Goal: Task Accomplishment & Management: Manage account settings

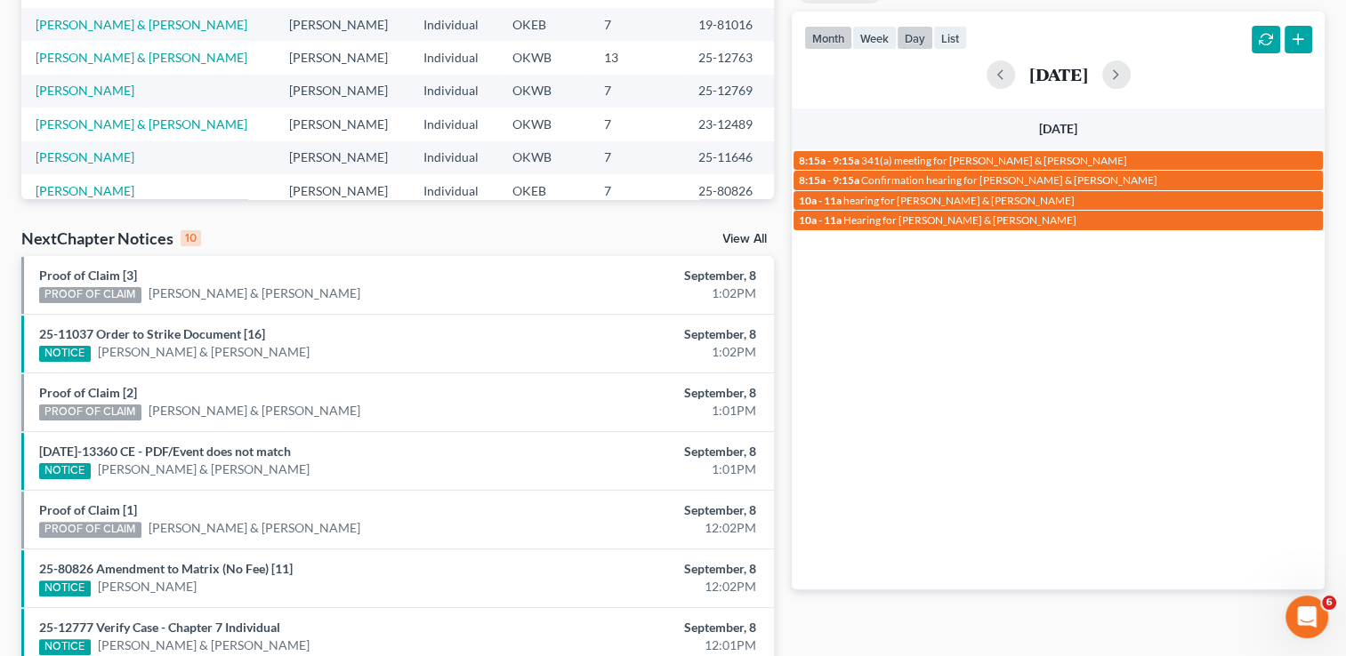
click at [835, 41] on button "month" at bounding box center [828, 38] width 48 height 24
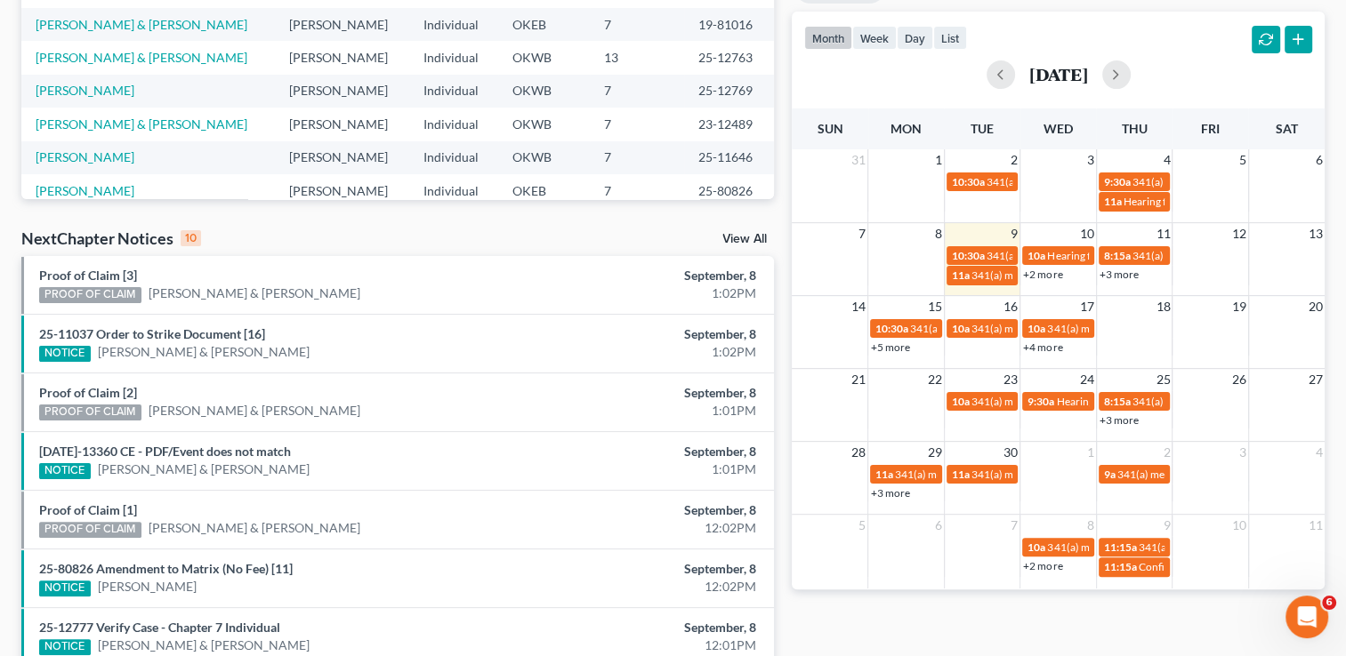
click at [733, 245] on link "View All" at bounding box center [744, 239] width 44 height 12
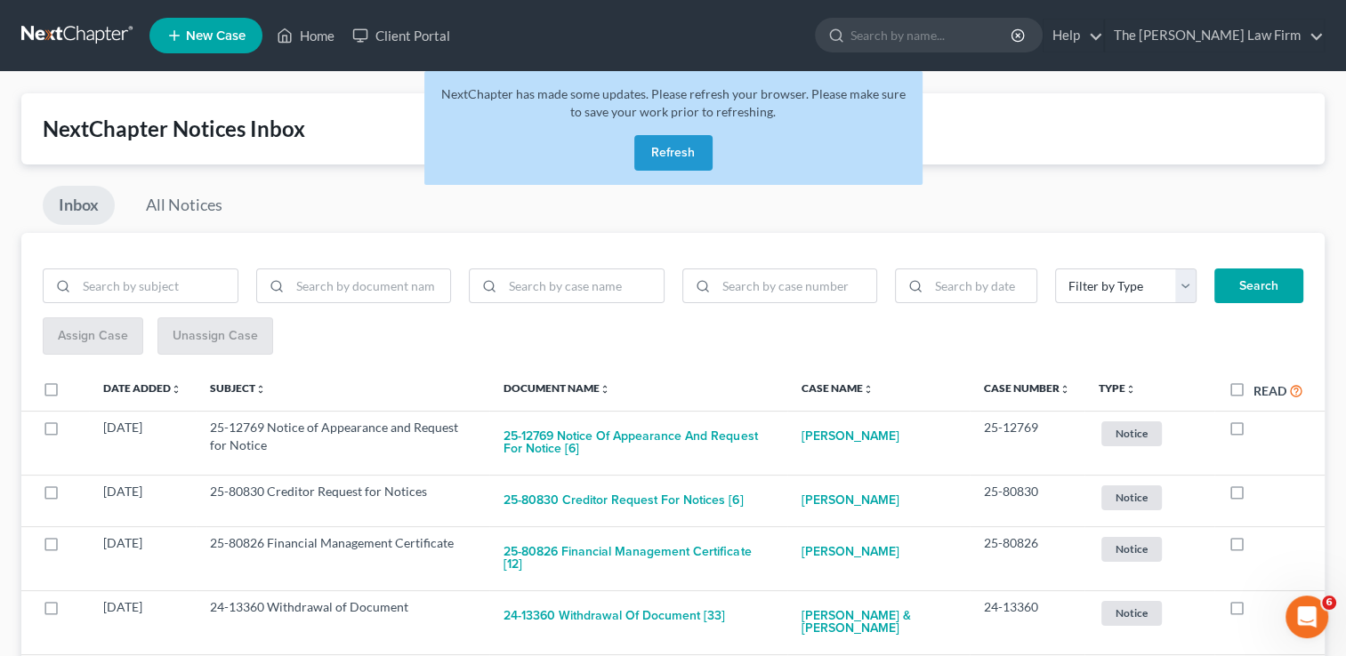
click at [694, 155] on button "Refresh" at bounding box center [673, 153] width 78 height 36
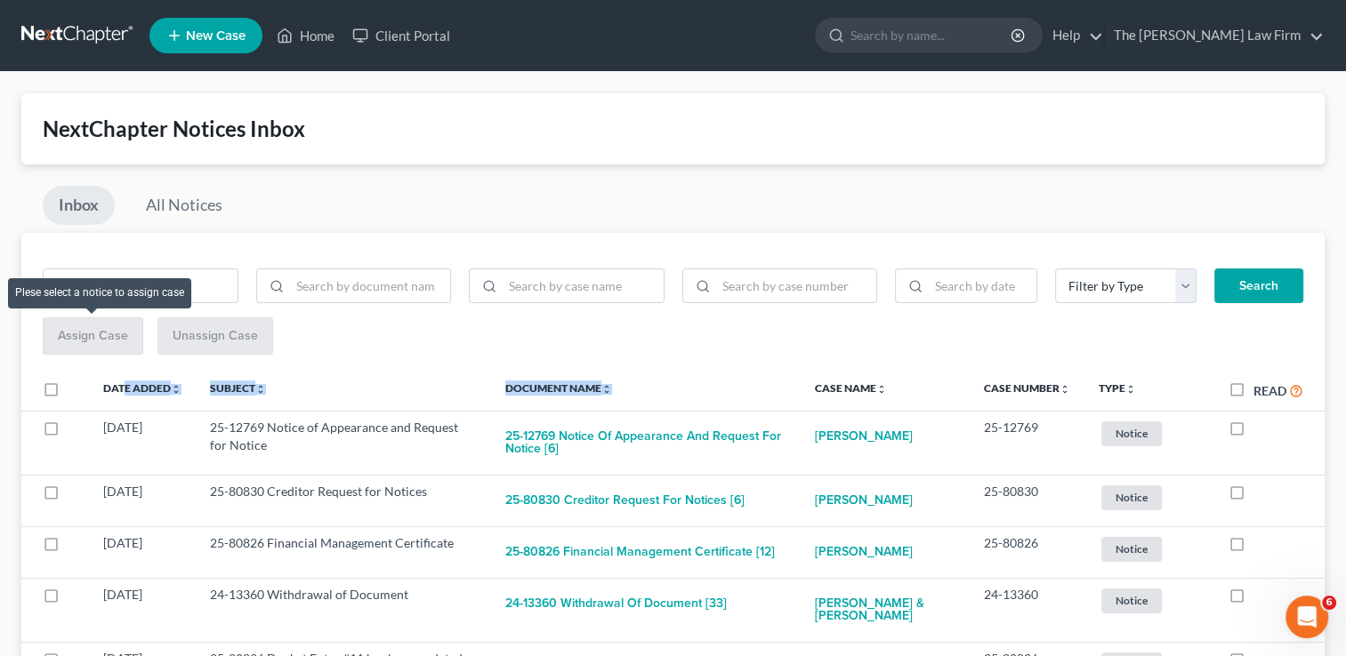
drag, startPoint x: 664, startPoint y: 376, endPoint x: 72, endPoint y: 333, distance: 593.8
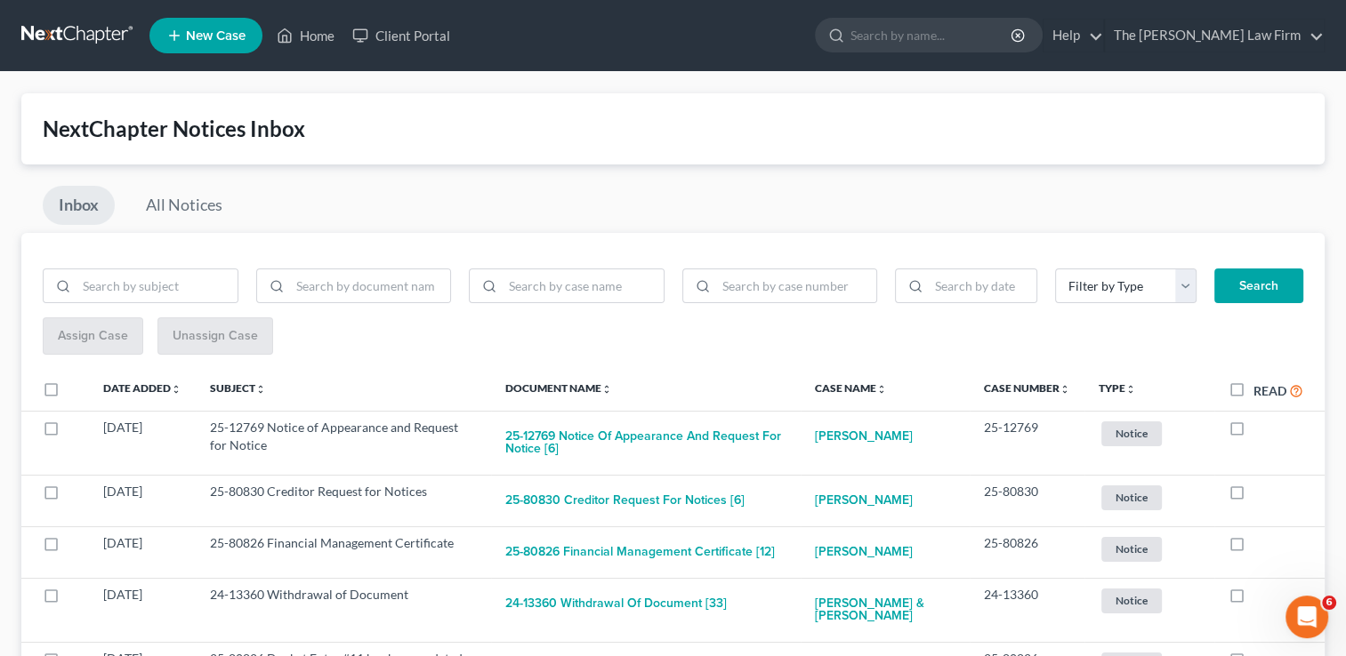
click at [448, 141] on div "NextChapter Notices Inbox" at bounding box center [673, 129] width 1260 height 28
click at [309, 31] on link "Home" at bounding box center [306, 36] width 76 height 32
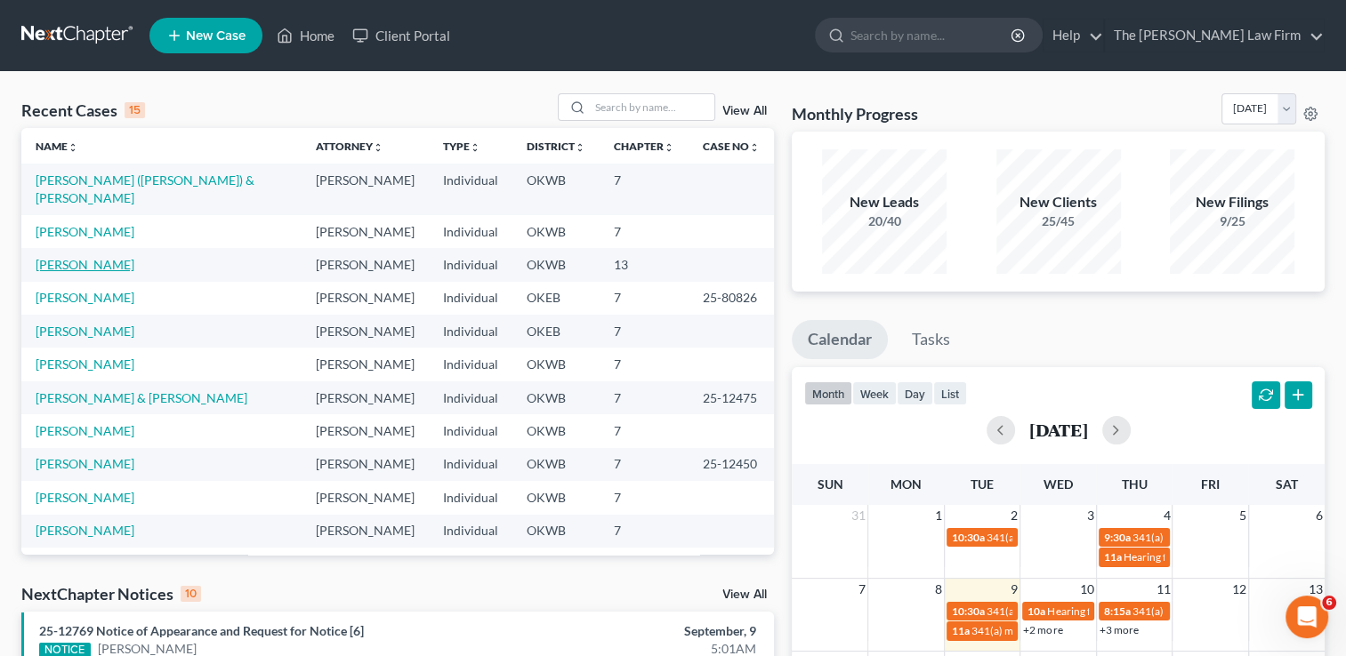
click at [115, 257] on link "[PERSON_NAME]" at bounding box center [85, 264] width 99 height 15
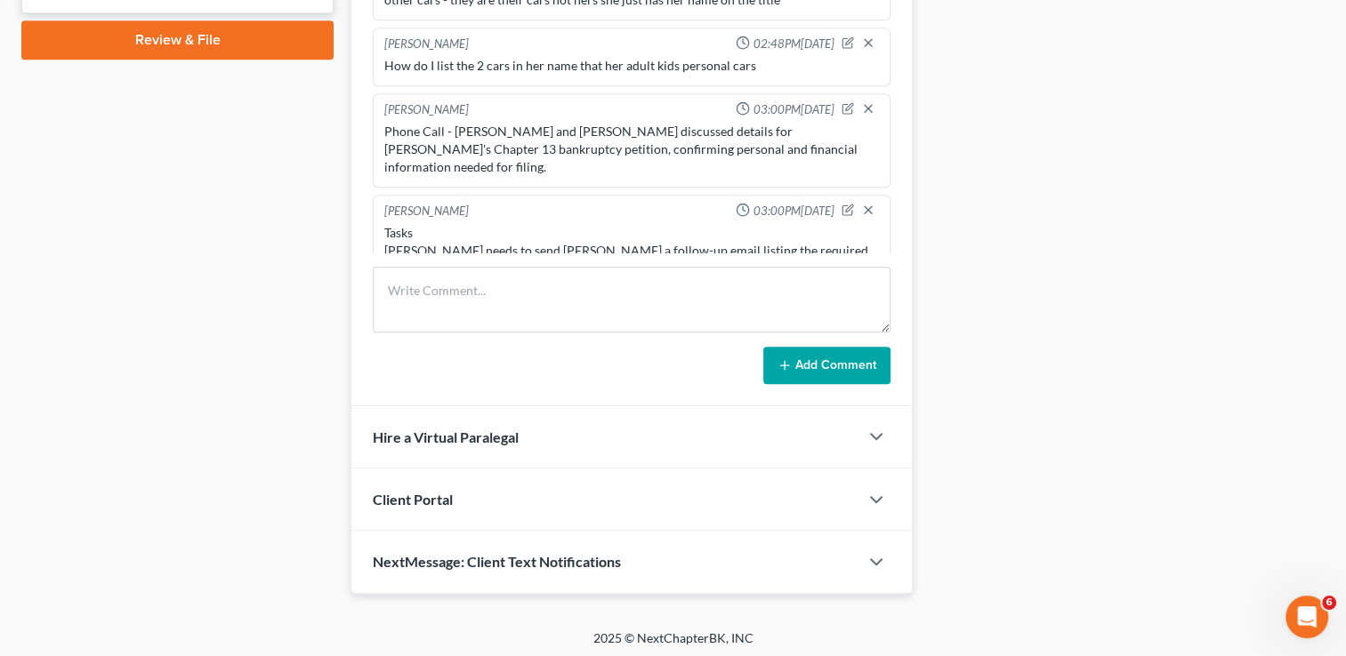
scroll to position [1199, 0]
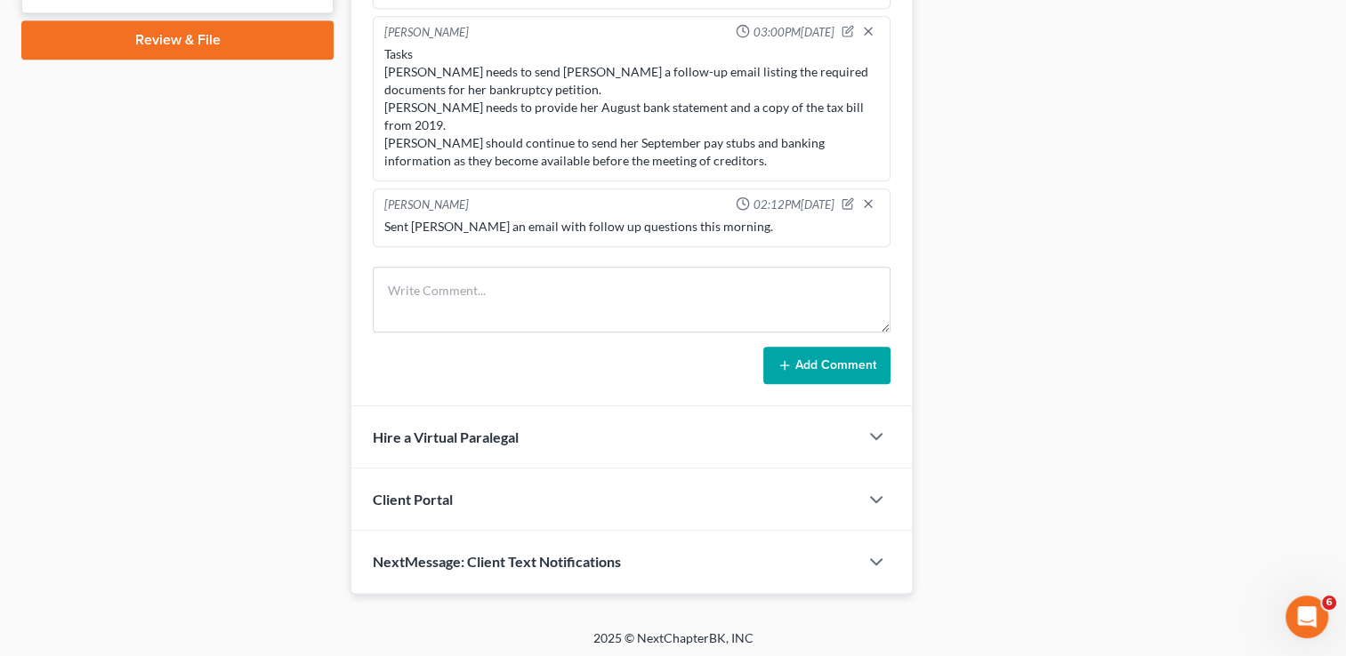
click at [488, 553] on span "NextMessage: Client Text Notifications" at bounding box center [497, 561] width 248 height 17
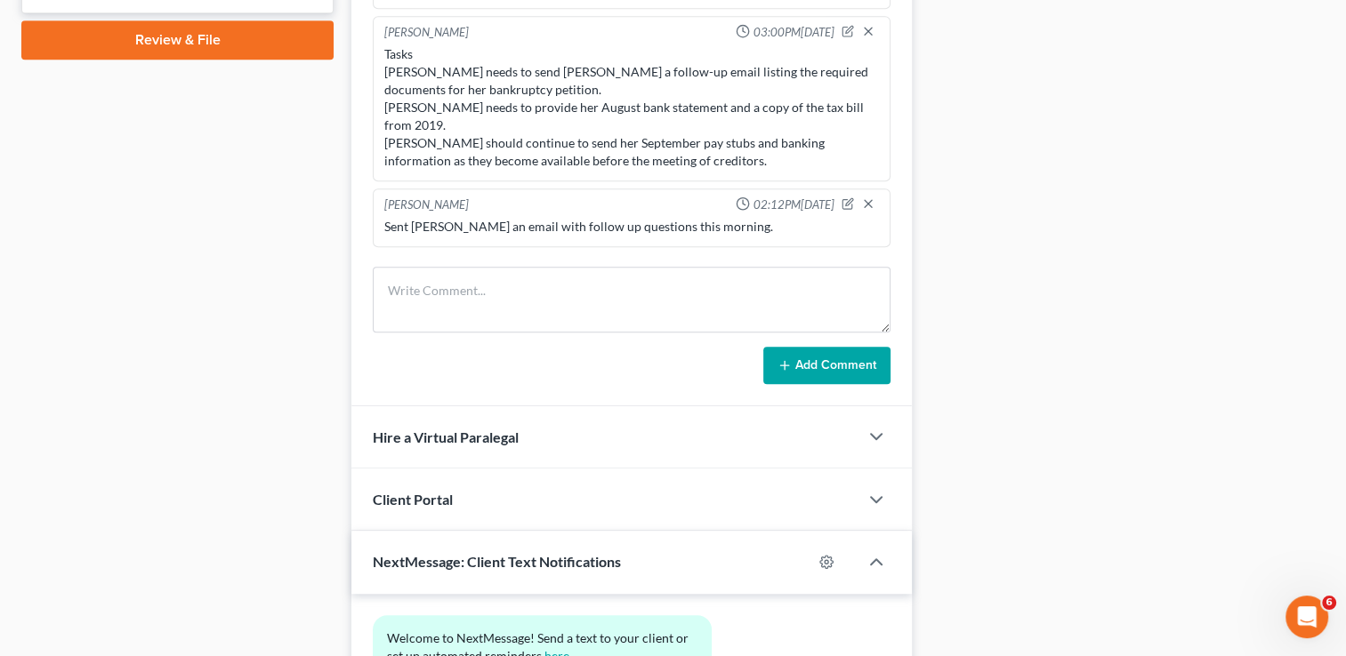
scroll to position [1014, 0]
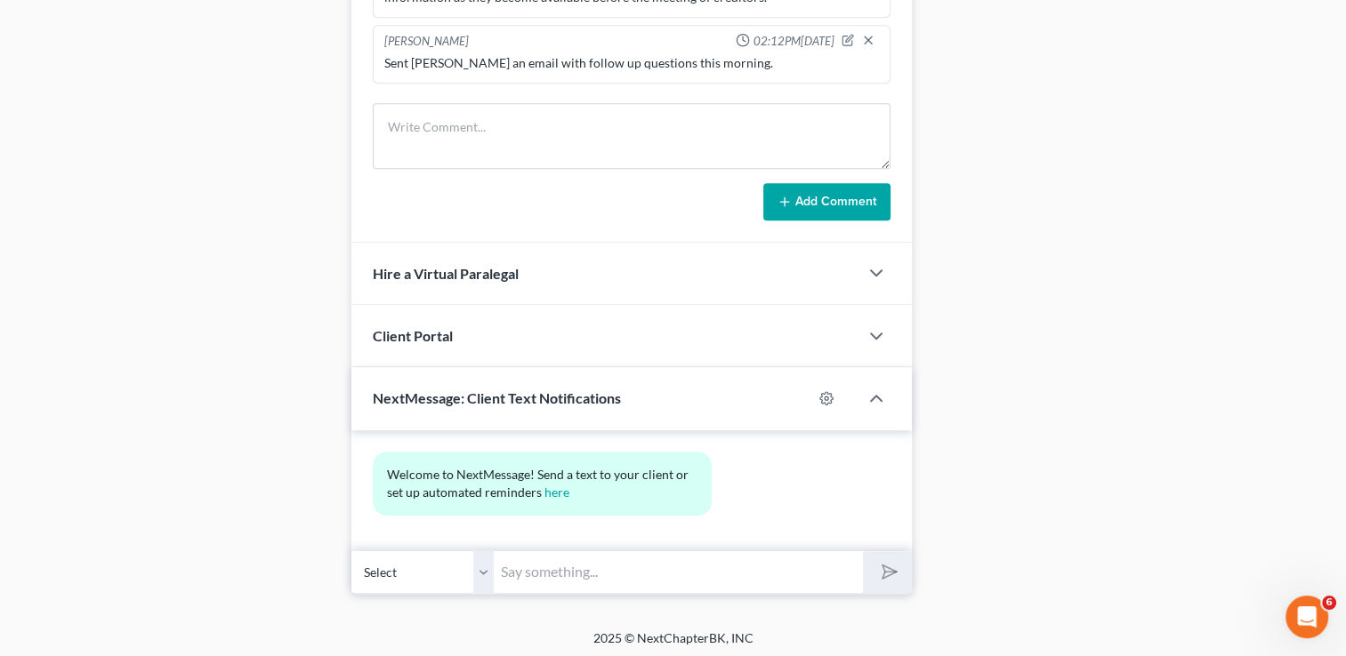
click at [551, 571] on input "text" at bounding box center [678, 572] width 369 height 44
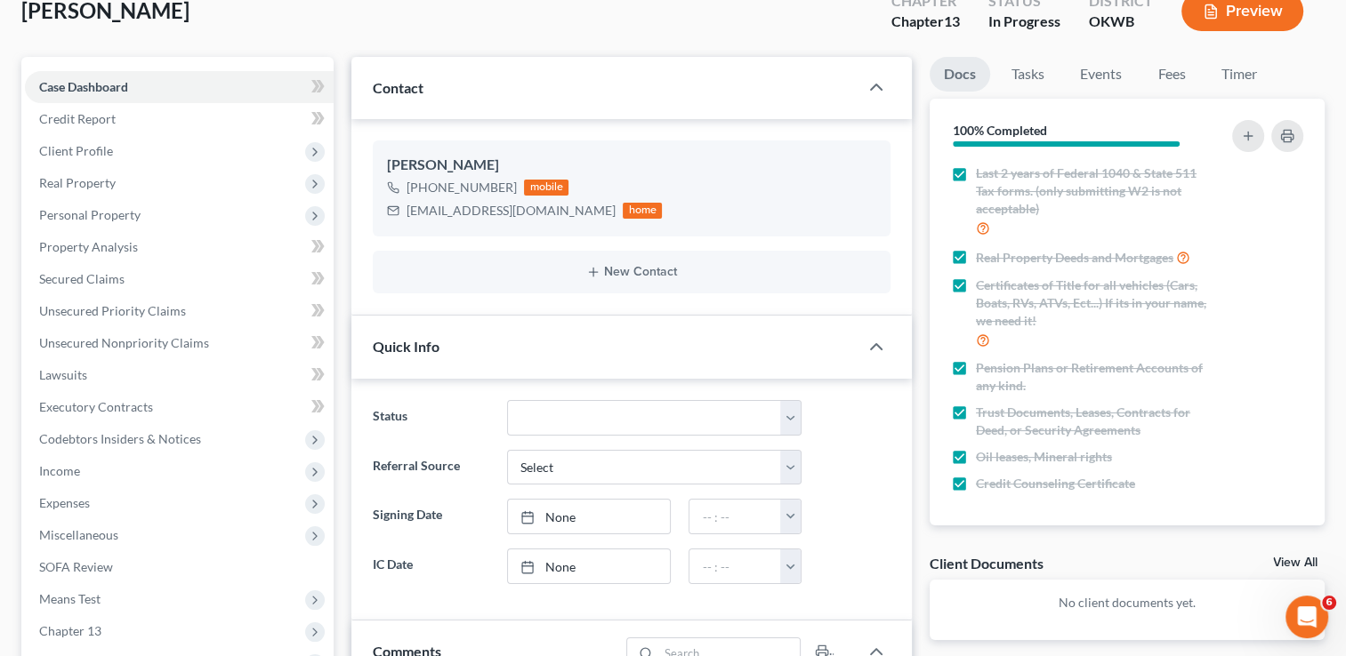
scroll to position [82, 0]
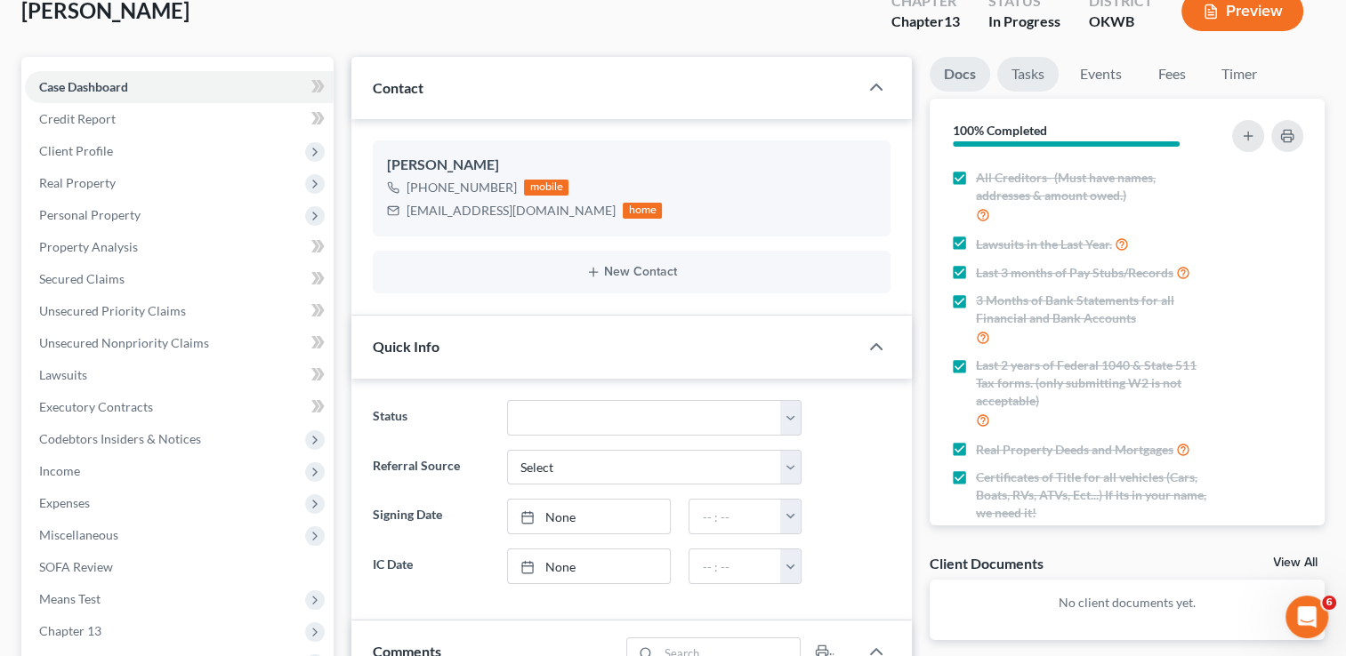
click at [1031, 80] on link "Tasks" at bounding box center [1027, 74] width 61 height 35
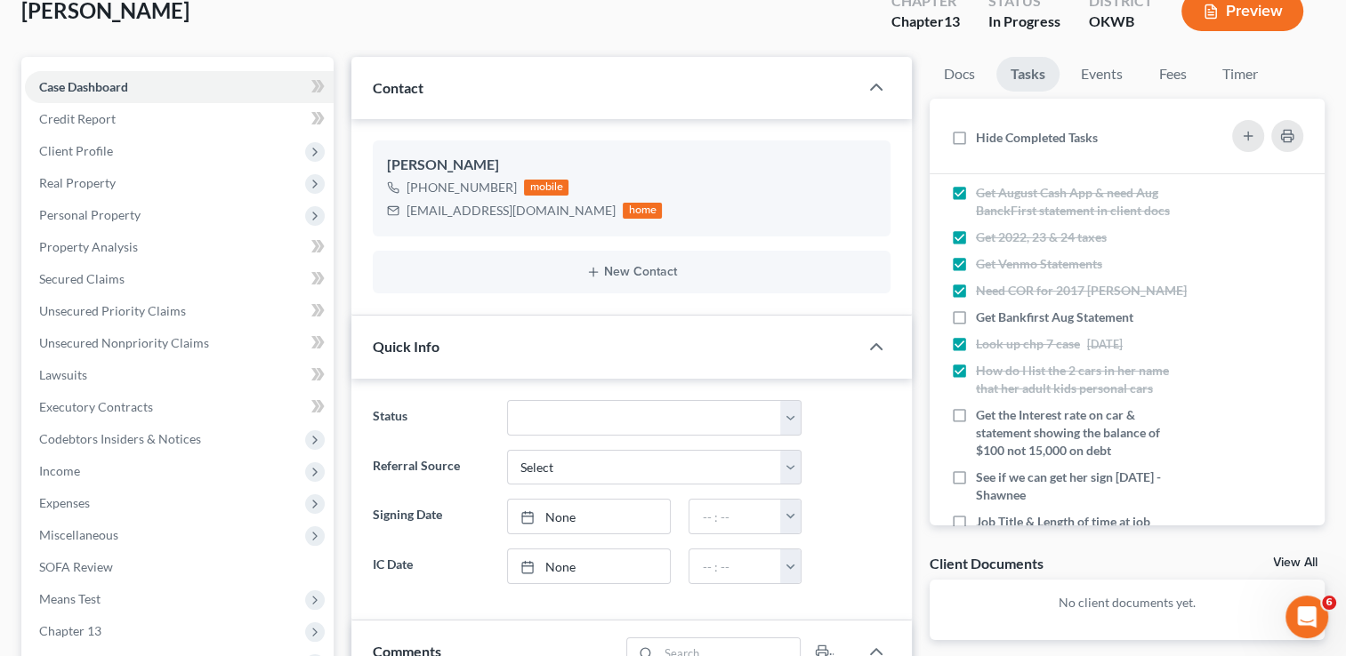
scroll to position [447, 0]
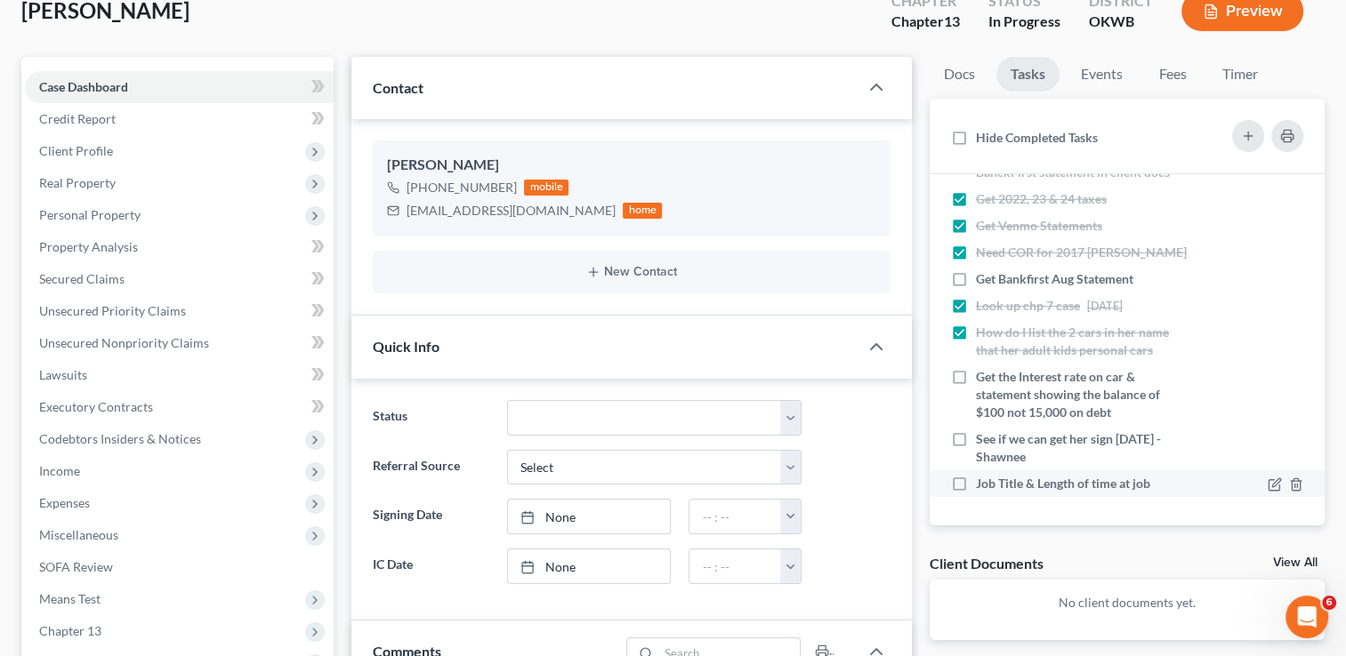
click at [976, 486] on label "Job Title & Length of time at job" at bounding box center [1070, 484] width 189 height 18
click at [983, 486] on input "Job Title & Length of time at job" at bounding box center [989, 481] width 12 height 12
checkbox input "true"
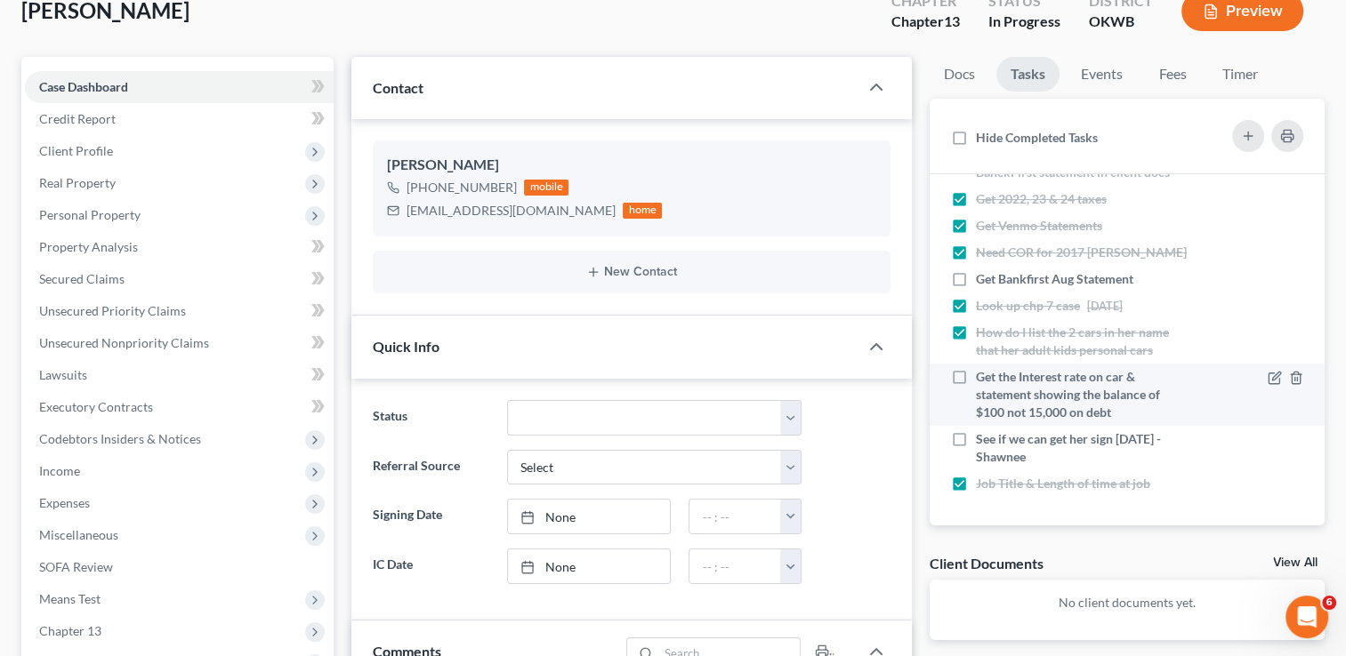
click at [976, 369] on label "Get the Interest rate on car & statement showing the balance of $100 not 15,000…" at bounding box center [1082, 394] width 213 height 53
click at [983, 369] on input "Get the Interest rate on car & statement showing the balance of $100 not 15,000…" at bounding box center [989, 374] width 12 height 12
checkbox input "true"
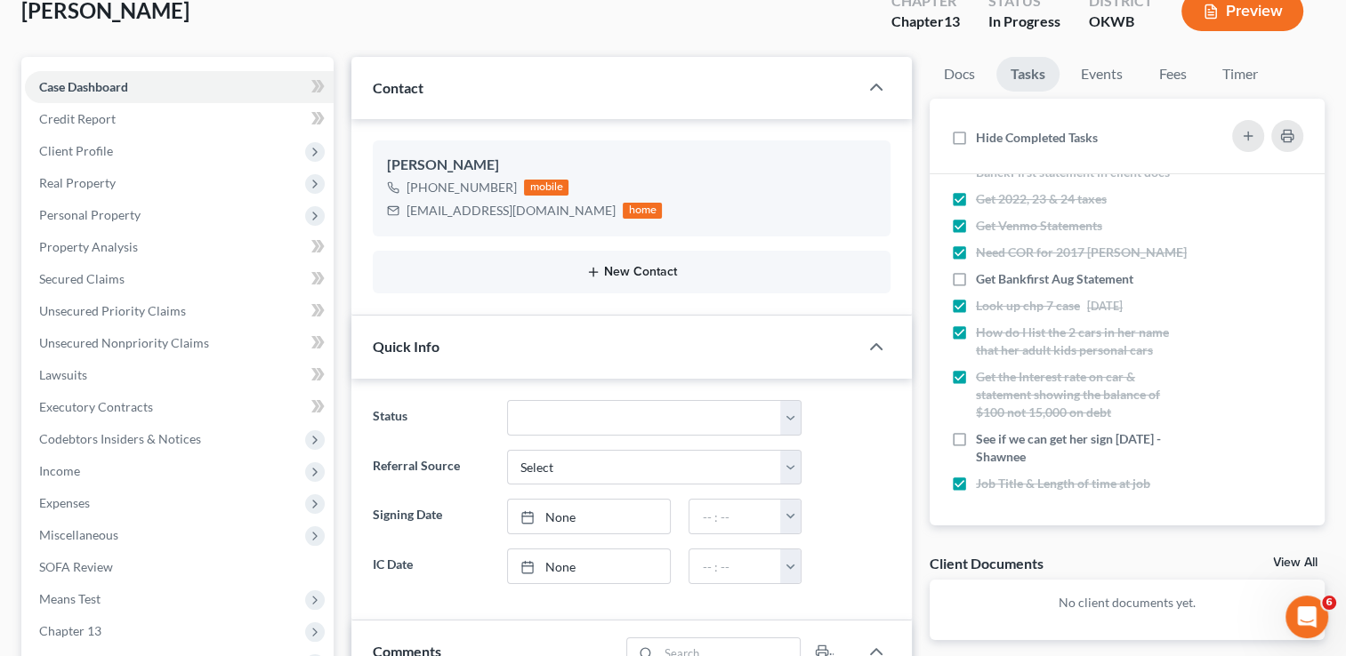
scroll to position [0, 0]
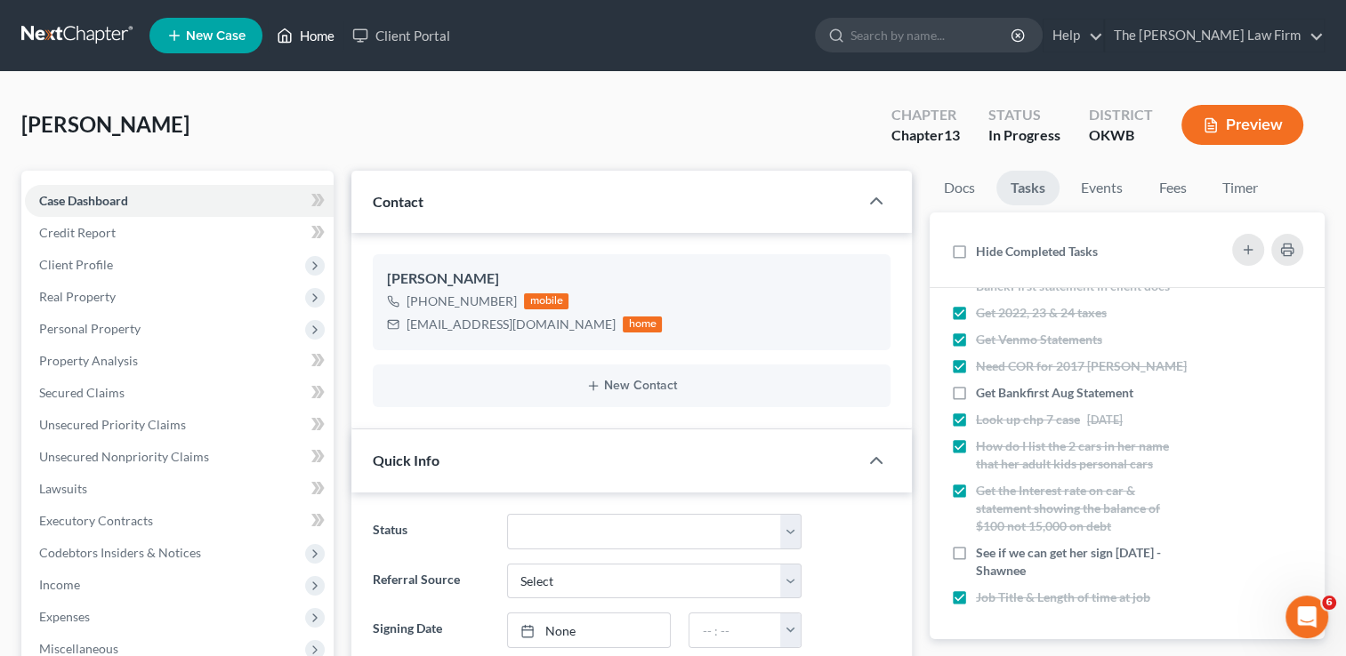
click at [312, 28] on link "Home" at bounding box center [306, 36] width 76 height 32
